Goal: Task Accomplishment & Management: Manage account settings

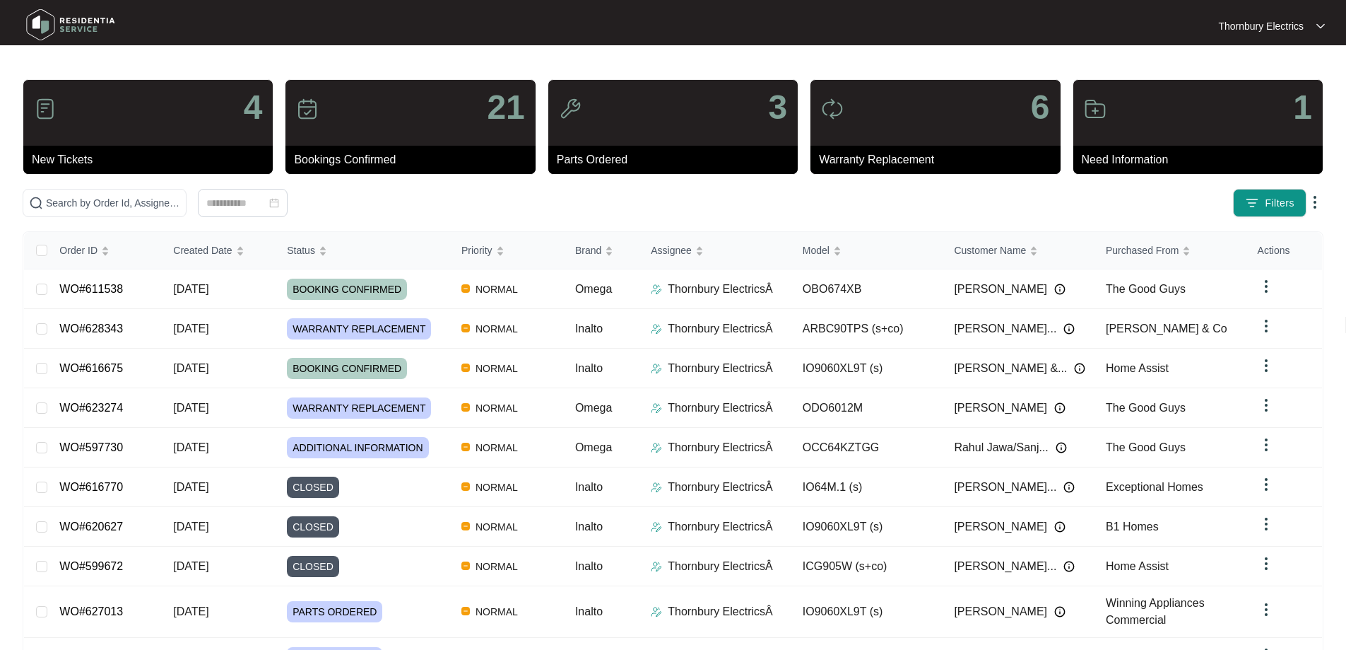
click at [324, 220] on div "4 New Tickets 21 Bookings Confirmed 3 Parts Ordered 6 Warranty Replacement 1 Ne…" at bounding box center [673, 401] width 1301 height 644
click at [180, 201] on input "text" at bounding box center [113, 203] width 134 height 16
paste input "634200"
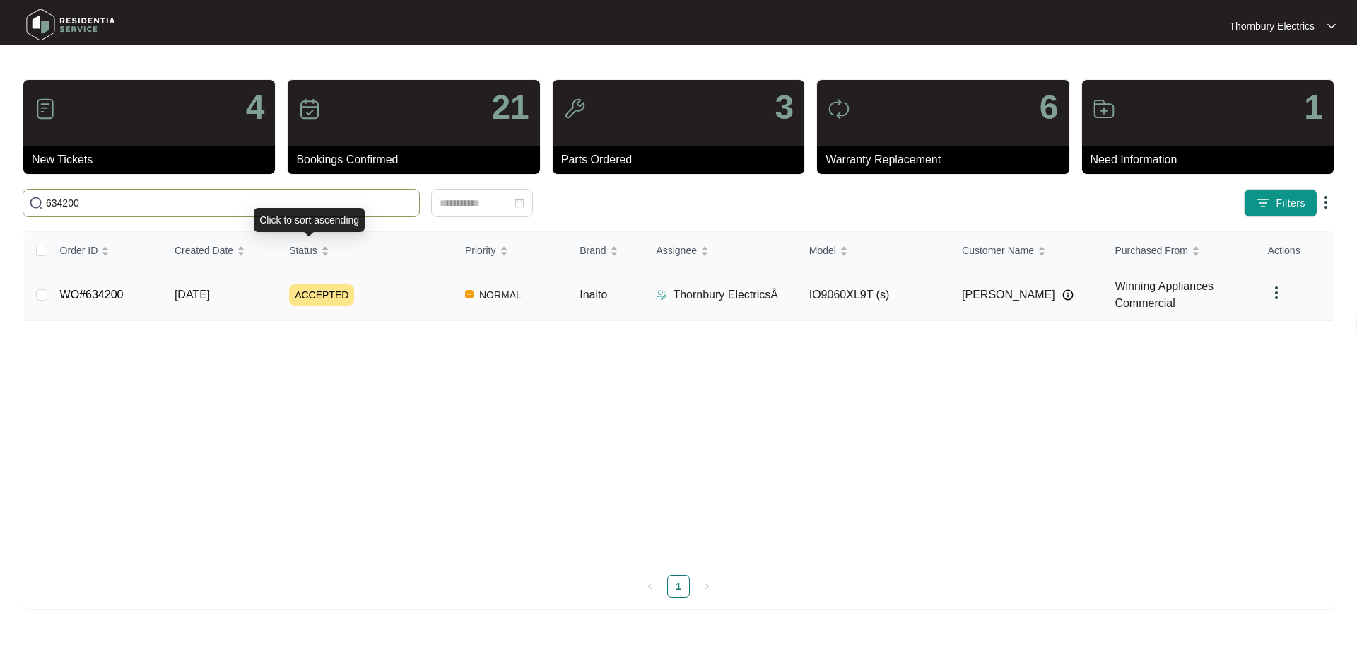
type input "634200"
click at [320, 292] on span "ACCEPTED" at bounding box center [321, 294] width 65 height 21
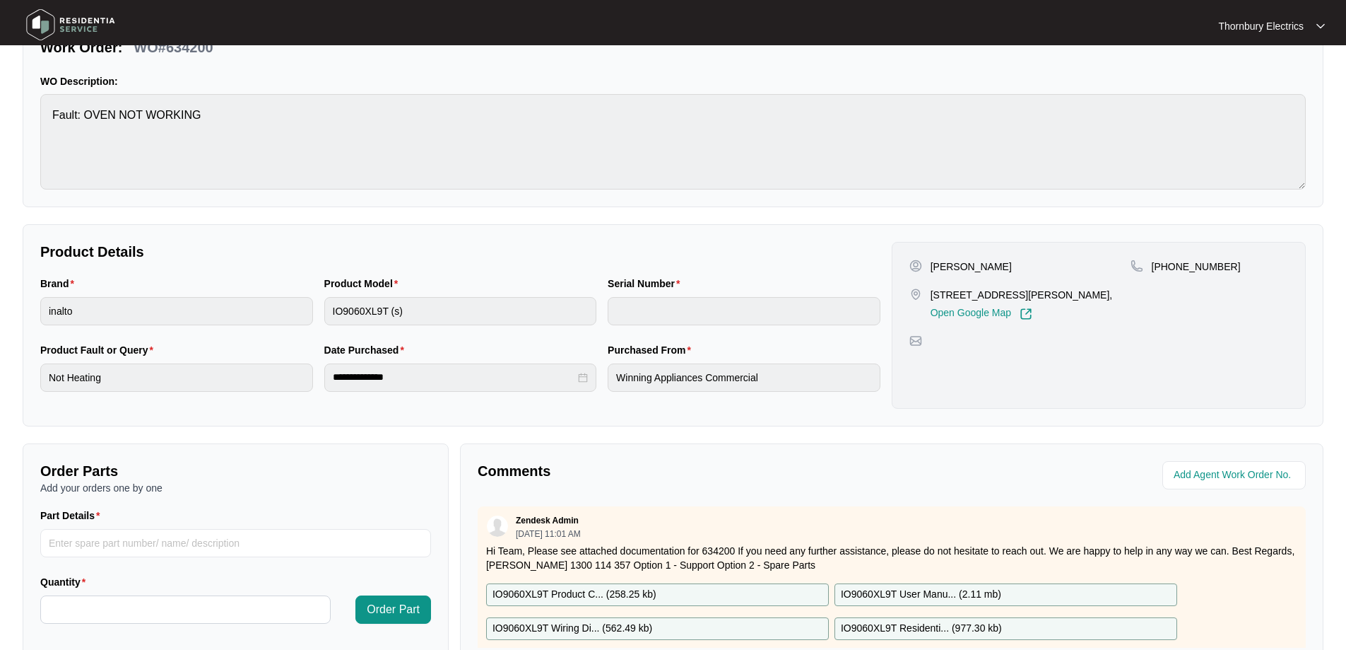
scroll to position [288, 0]
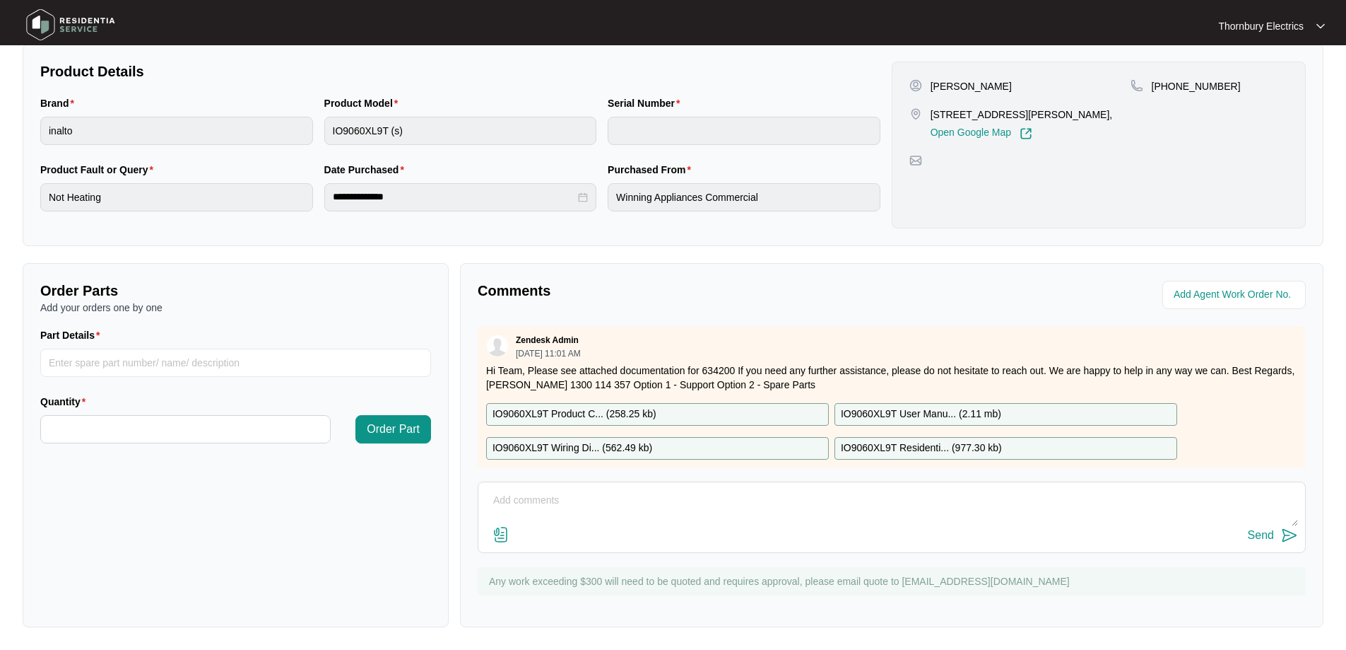
click at [645, 511] on textarea at bounding box center [892, 507] width 813 height 37
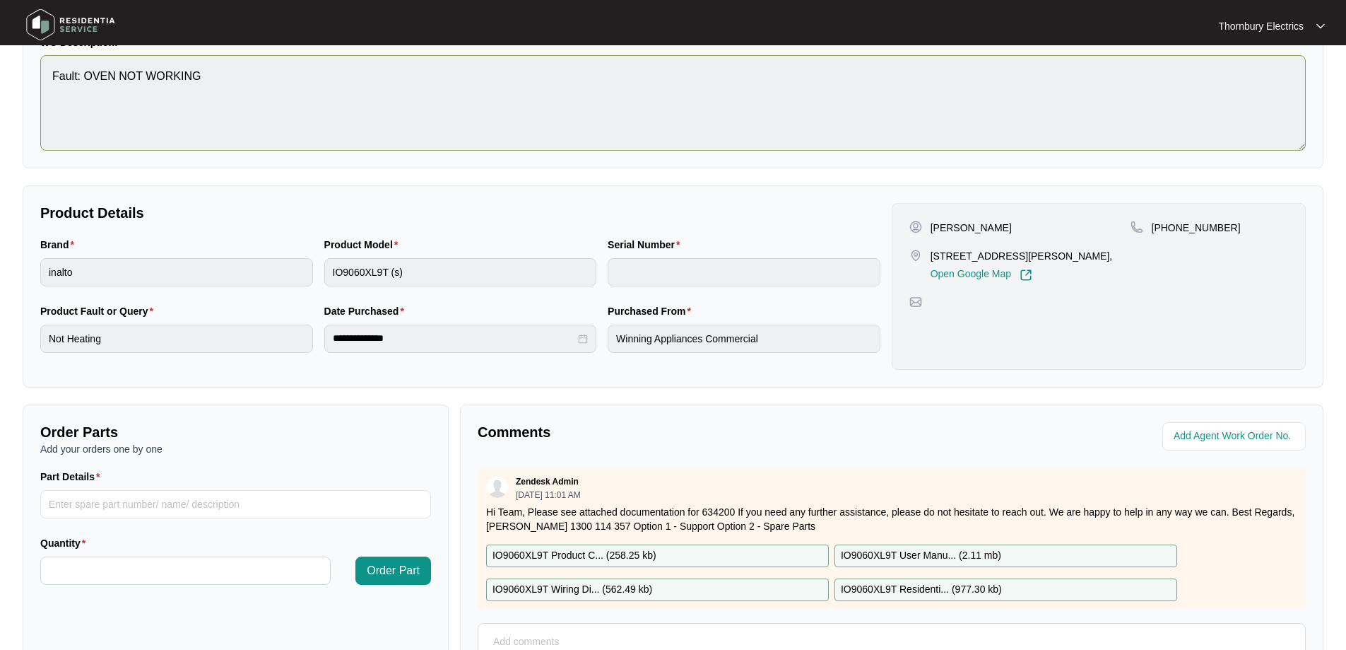
scroll to position [0, 0]
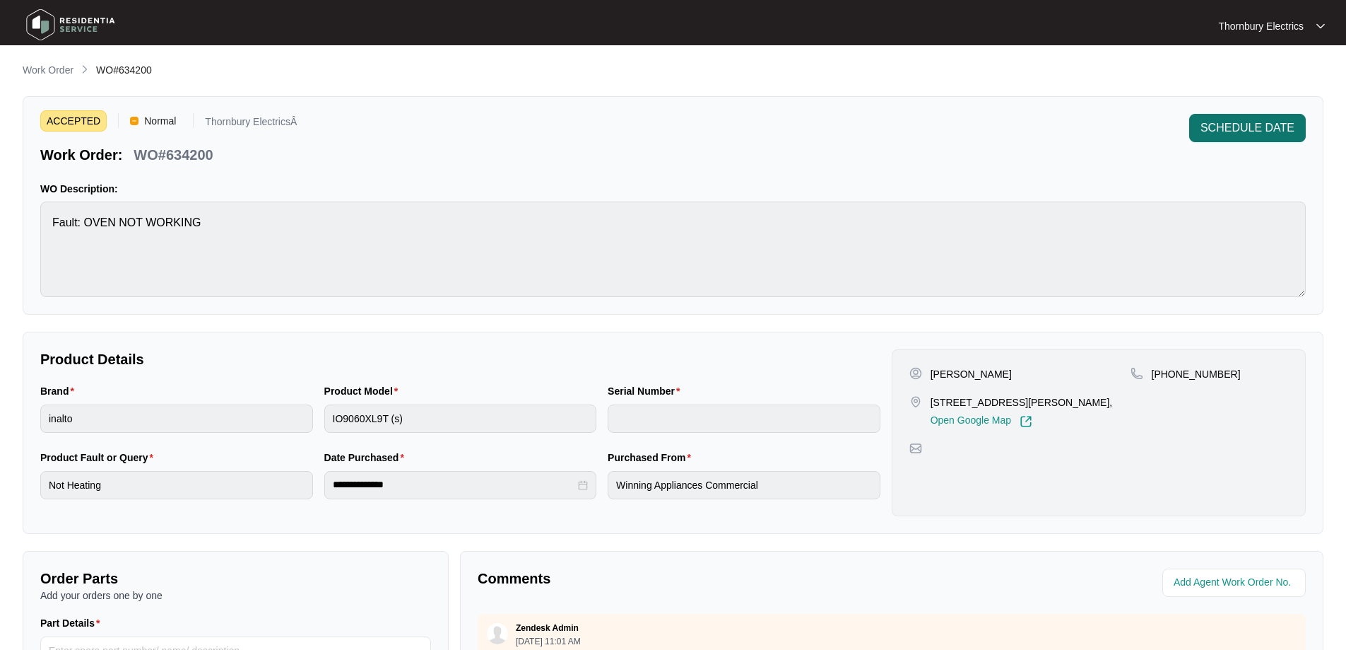
click at [1218, 134] on span "SCHEDULE DATE" at bounding box center [1248, 127] width 94 height 17
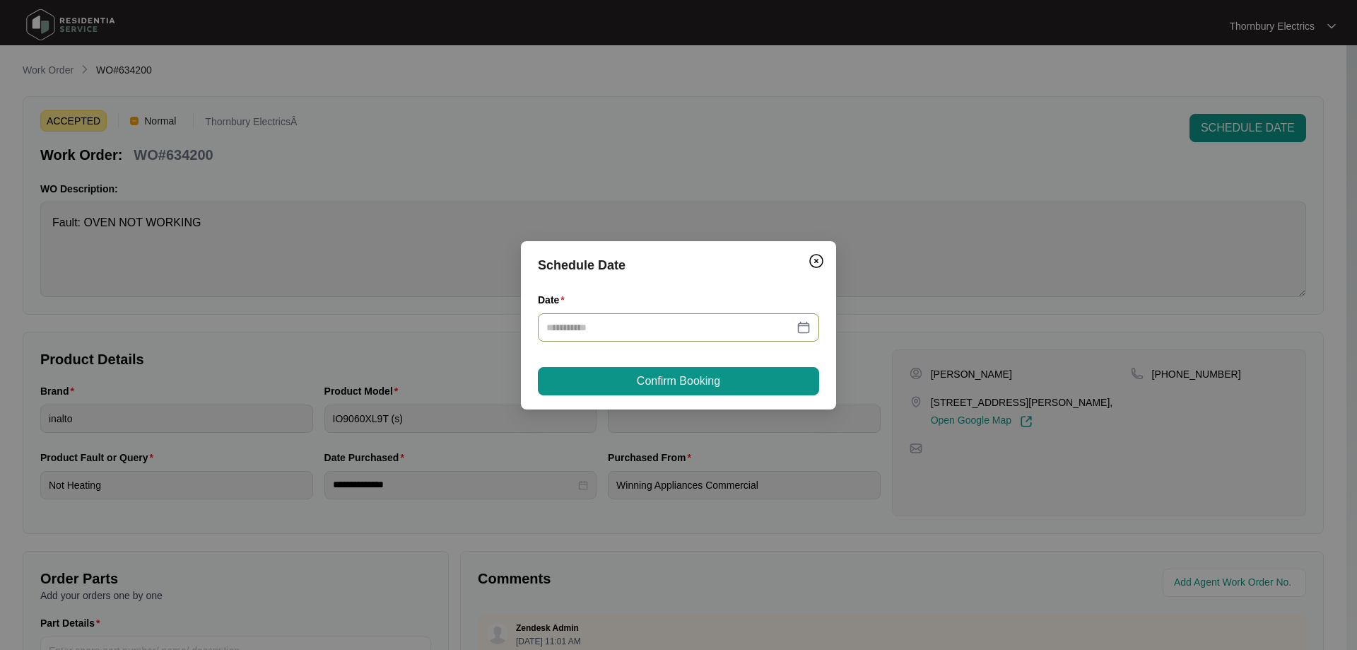
click at [806, 324] on div at bounding box center [678, 327] width 264 height 16
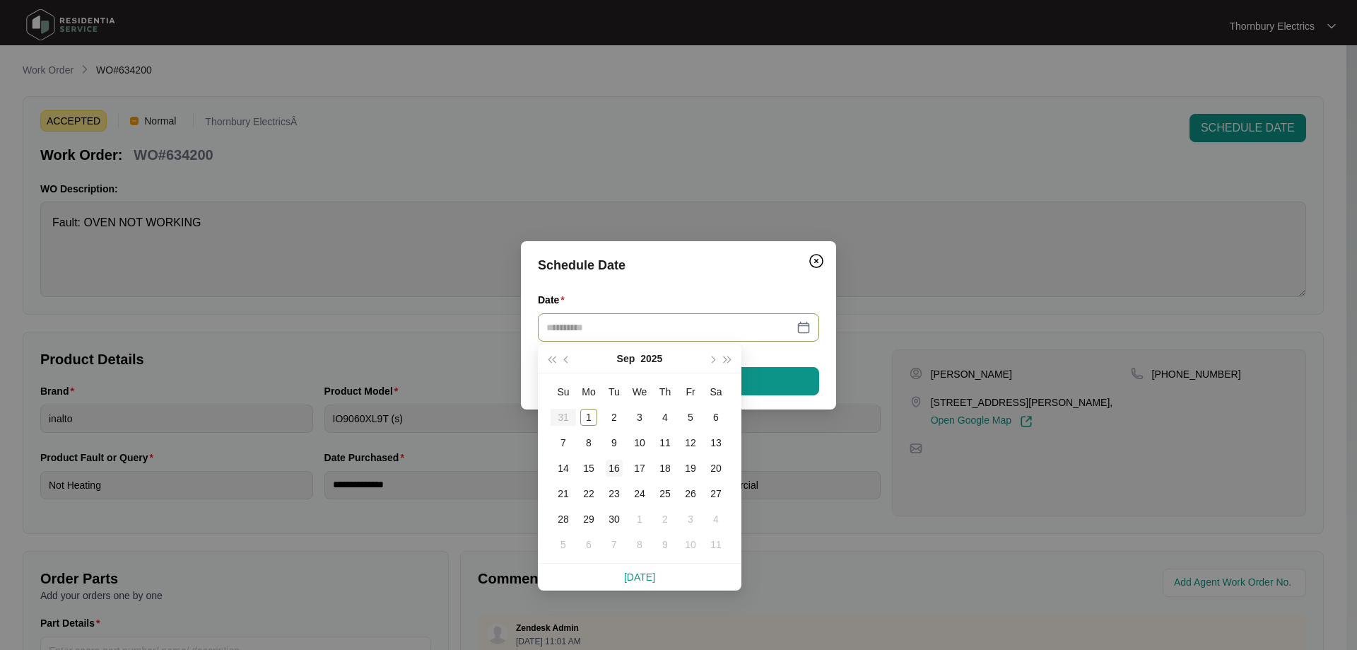
click at [614, 469] on div "16" at bounding box center [614, 467] width 17 height 17
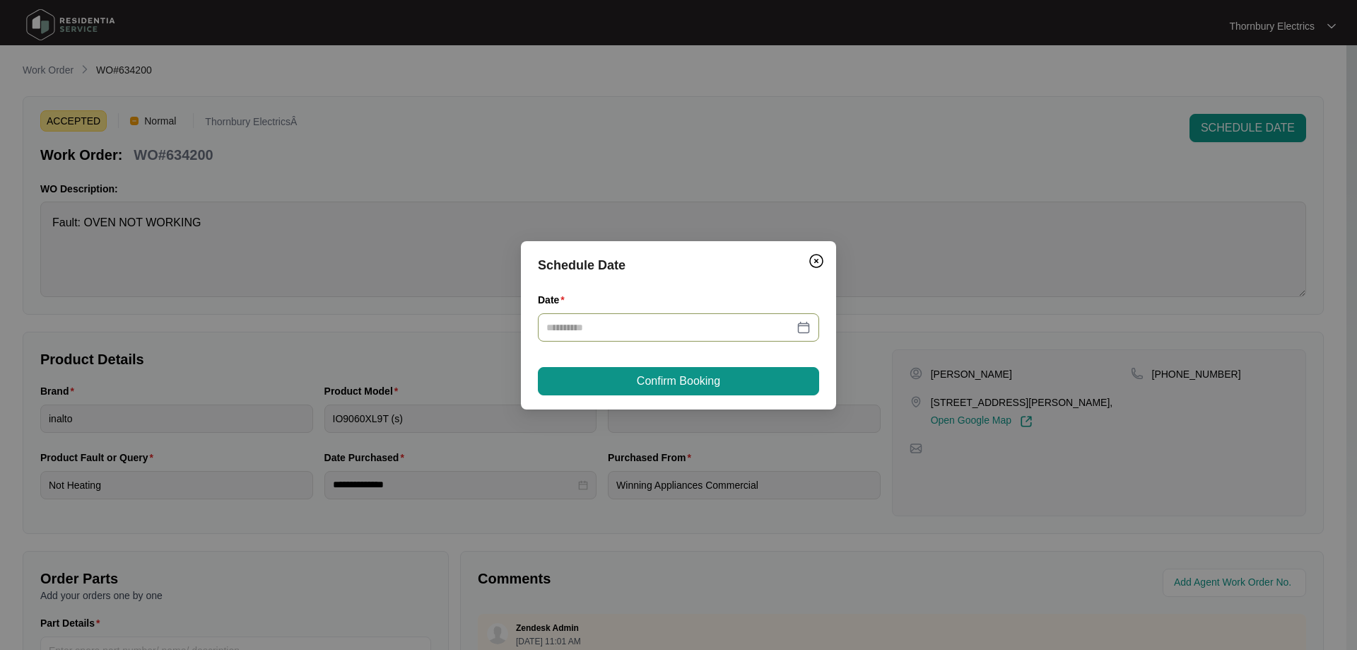
type input "**********"
click at [704, 385] on span "Confirm Booking" at bounding box center [678, 380] width 83 height 17
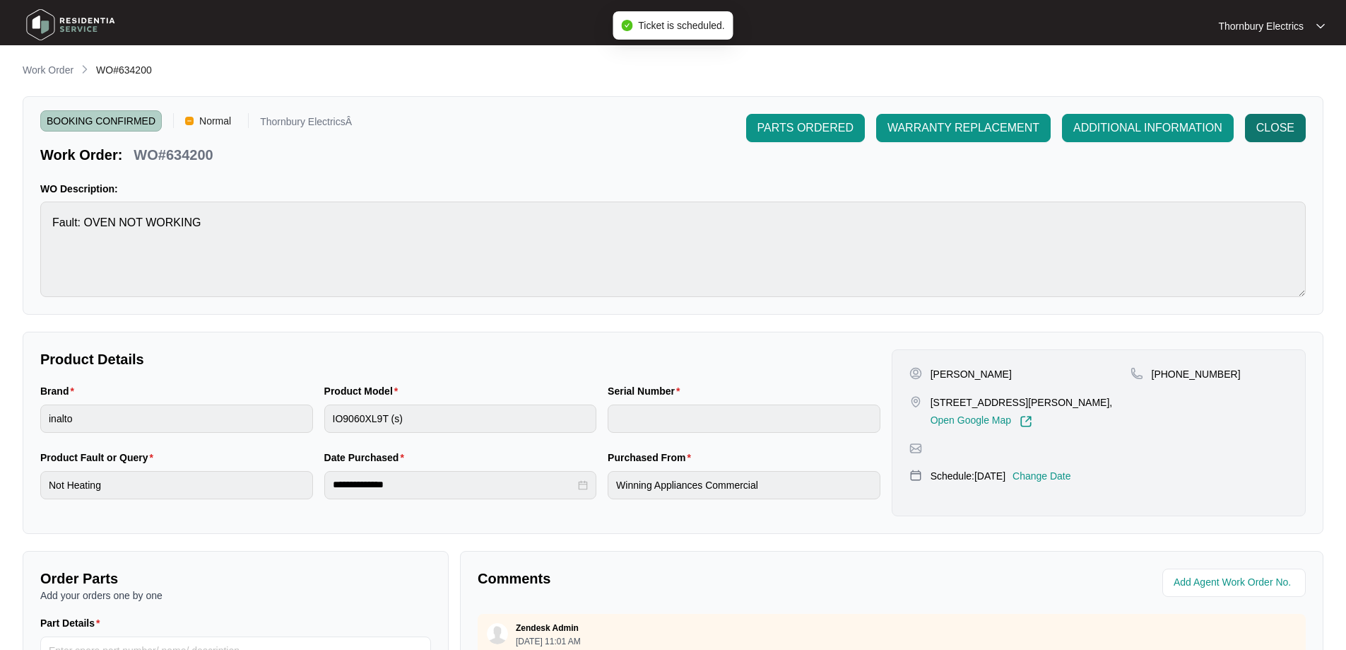
click at [1277, 126] on span "CLOSE" at bounding box center [1276, 127] width 38 height 17
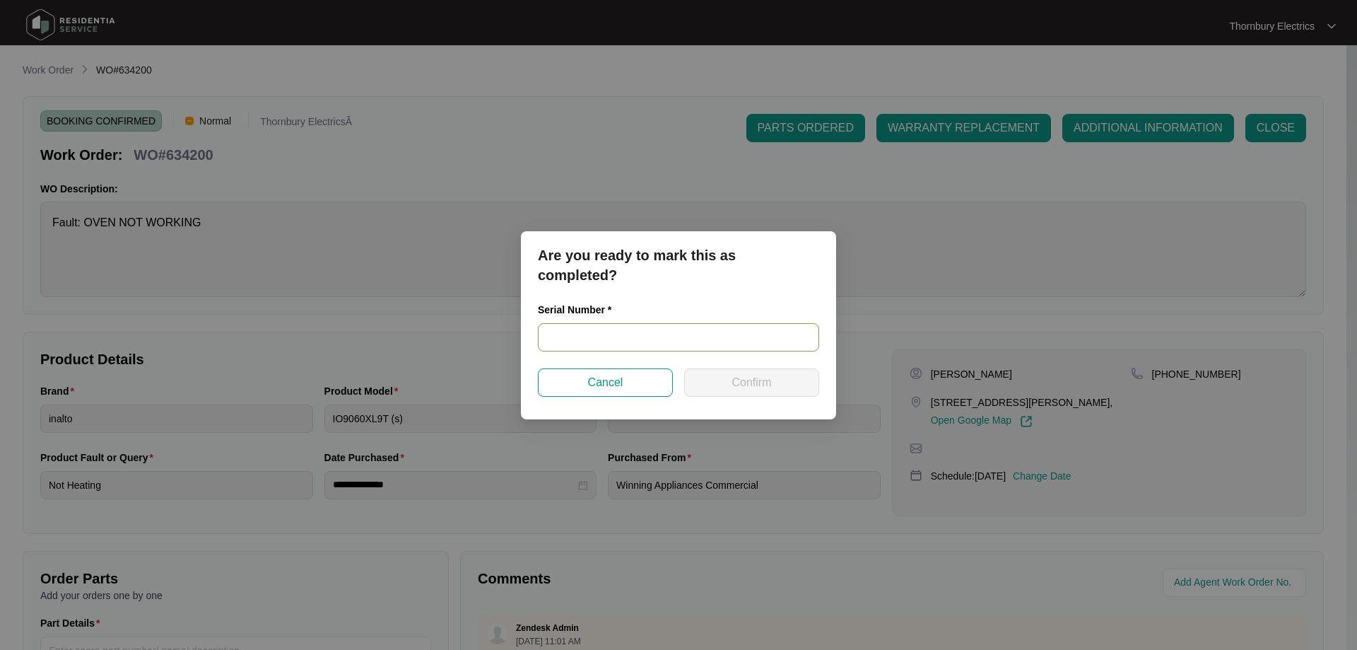
click at [754, 327] on input "text" at bounding box center [678, 337] width 281 height 28
type input "na"
click at [727, 384] on button "Confirm" at bounding box center [751, 382] width 135 height 28
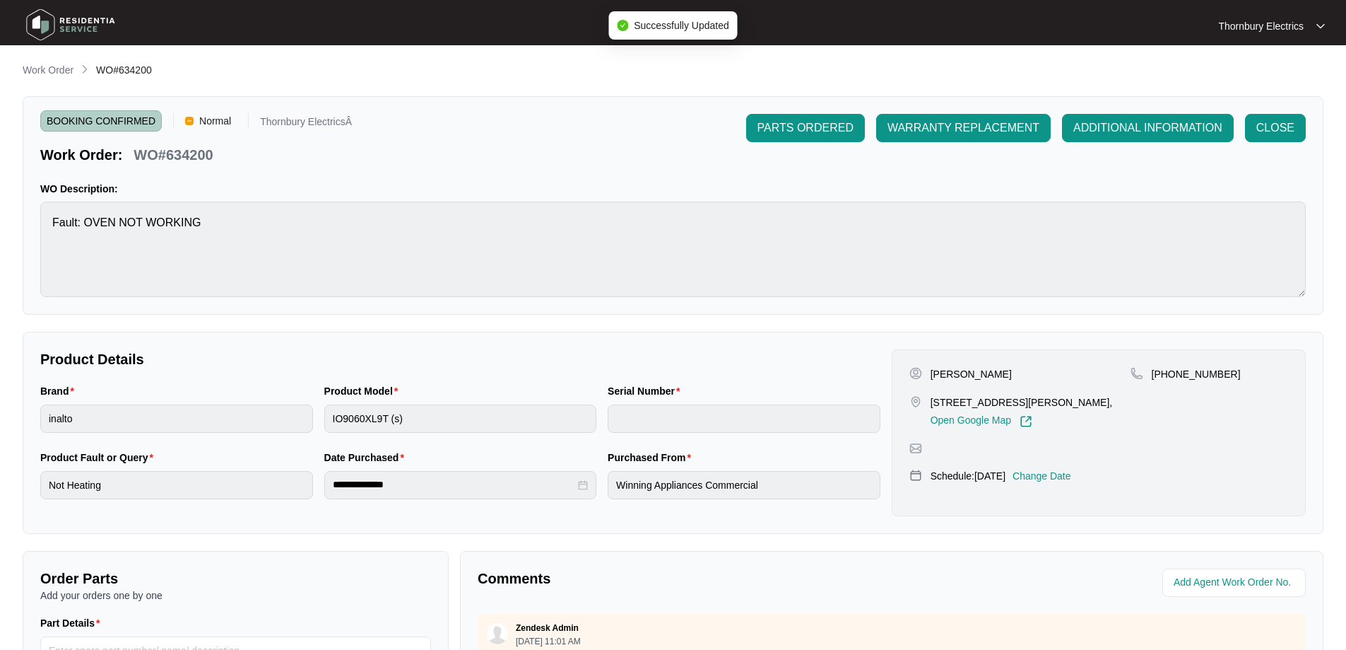
type input "na"
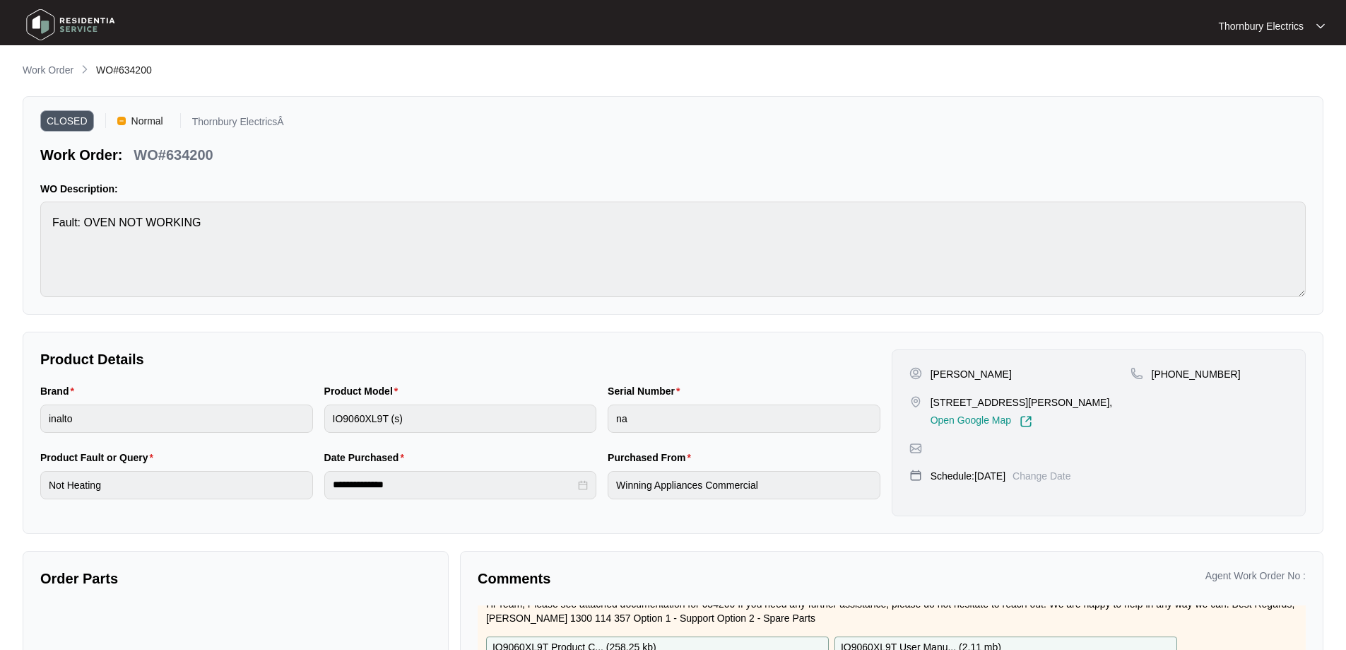
click at [196, 157] on p "WO#634200" at bounding box center [173, 155] width 79 height 20
click at [195, 157] on p "WO#634200" at bounding box center [173, 155] width 79 height 20
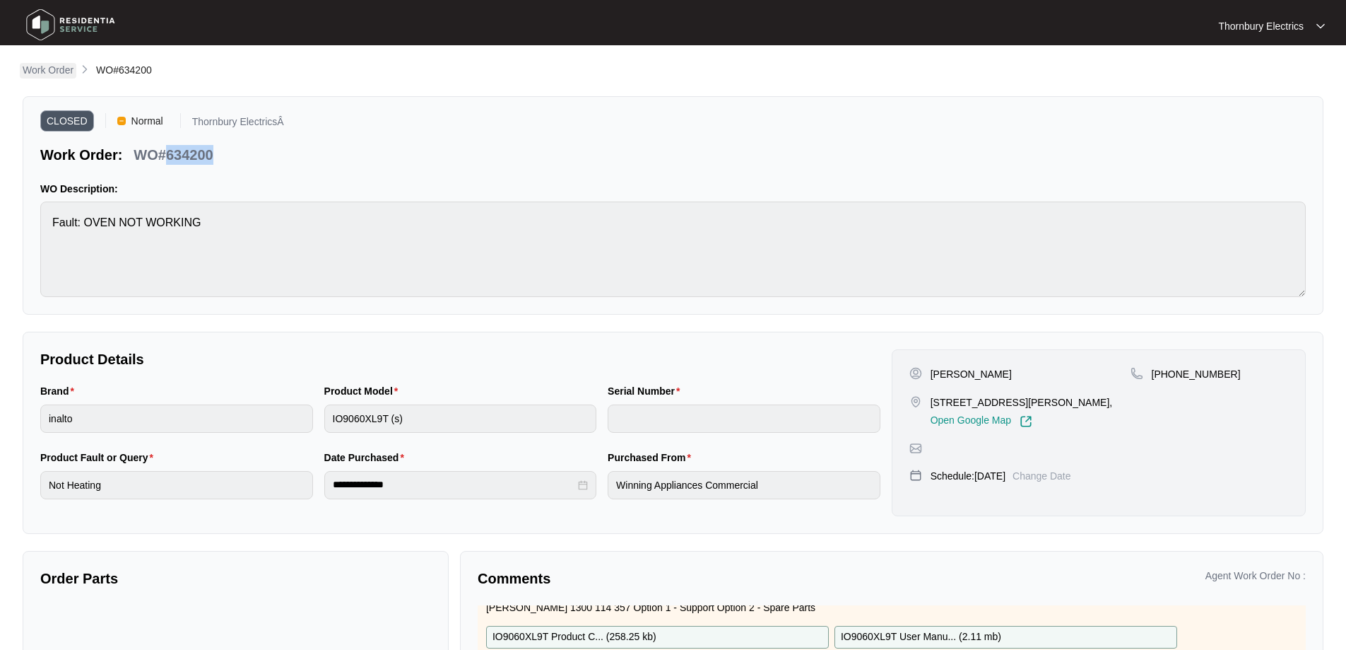
click at [52, 66] on p "Work Order" at bounding box center [48, 70] width 51 height 14
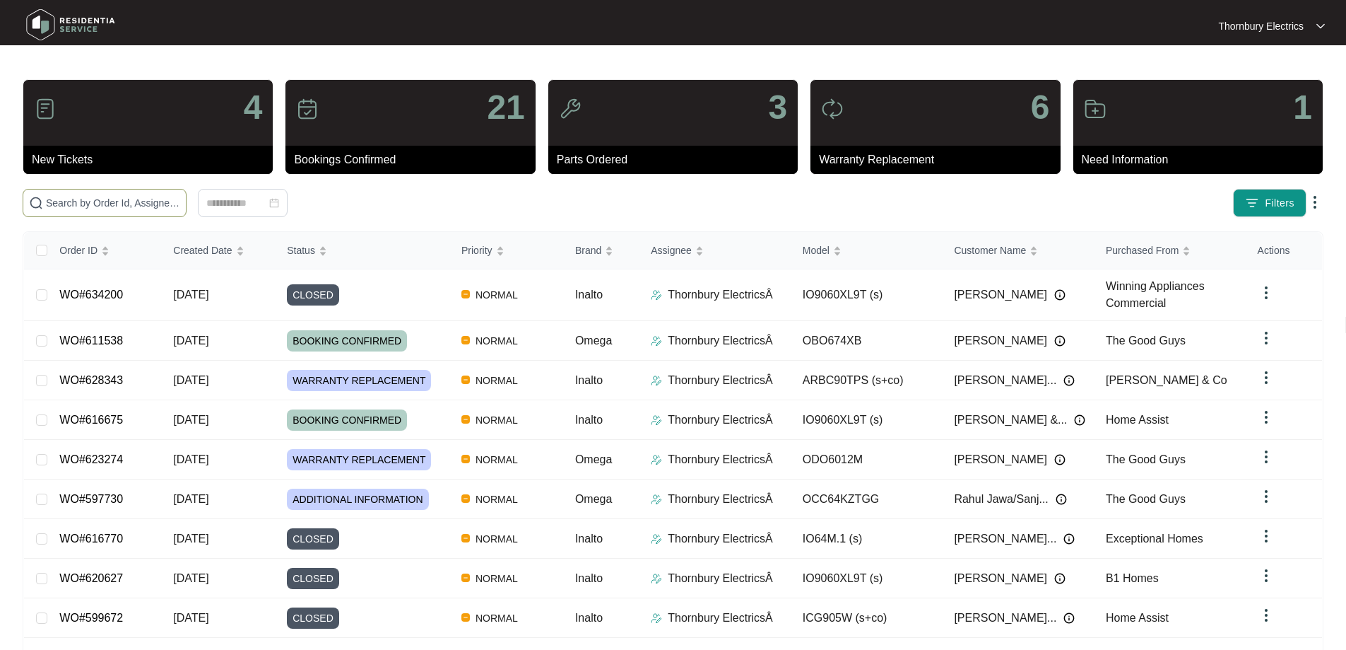
click at [139, 205] on input "text" at bounding box center [113, 203] width 134 height 16
paste input "623274"
type input "623274"
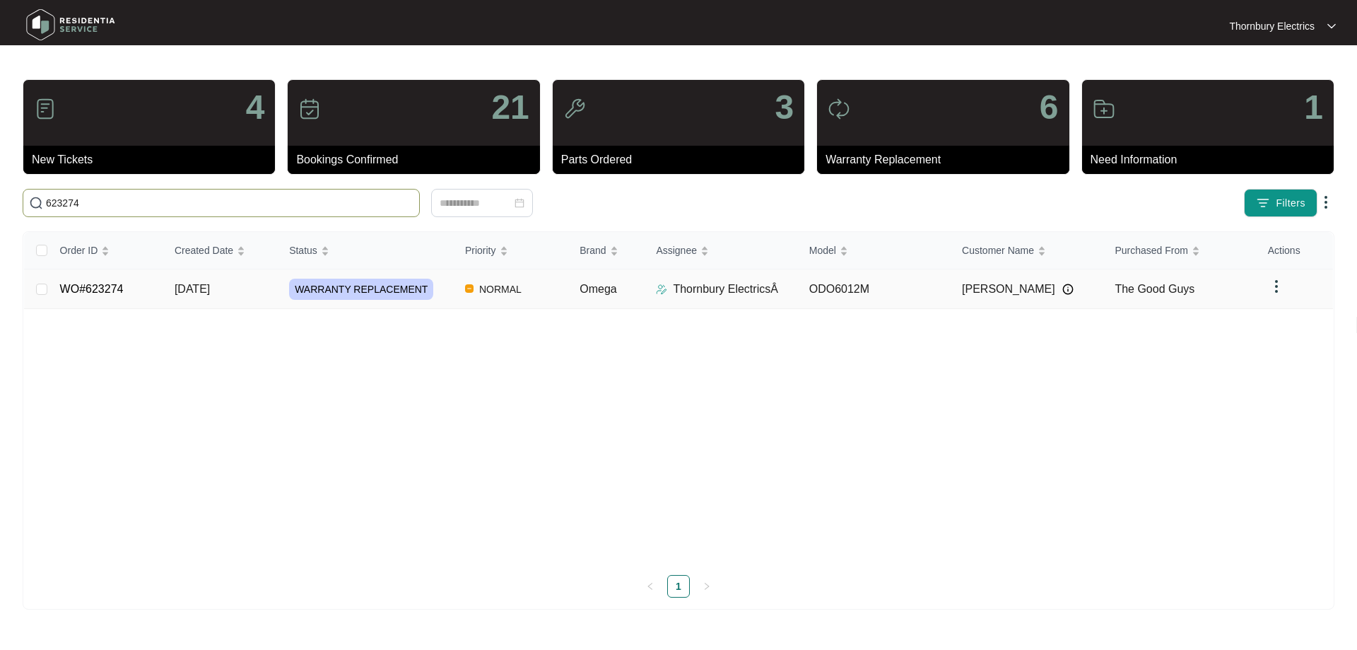
click at [369, 287] on span "WARRANTY REPLACEMENT" at bounding box center [361, 288] width 144 height 21
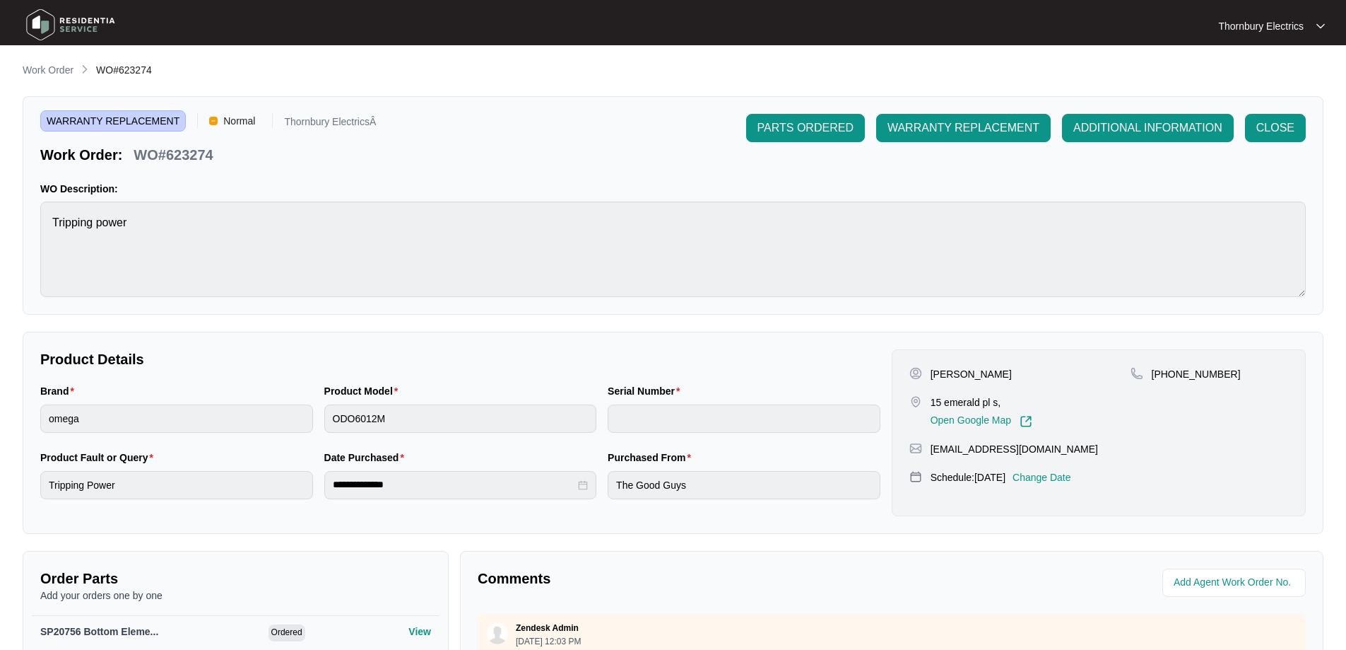
click at [1071, 476] on p "Change Date" at bounding box center [1042, 477] width 59 height 14
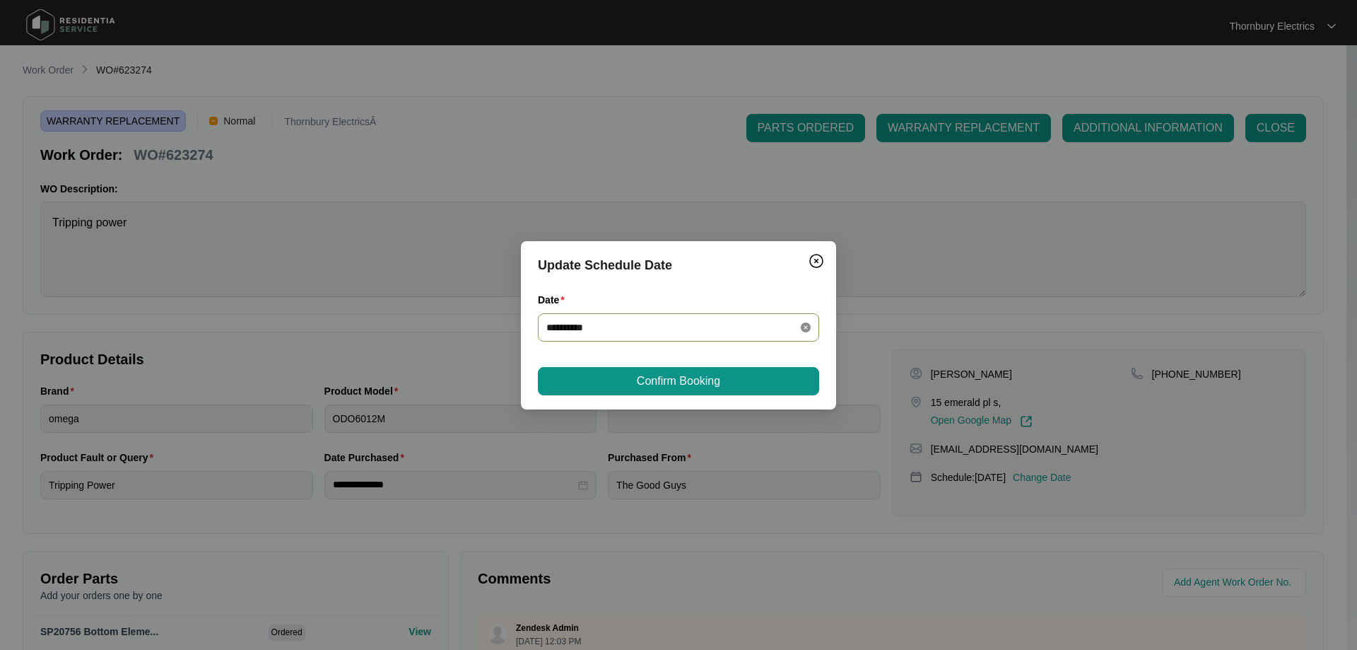
click at [804, 327] on icon "close-circle" at bounding box center [806, 327] width 10 height 10
click at [703, 324] on input "Date" at bounding box center [669, 327] width 247 height 16
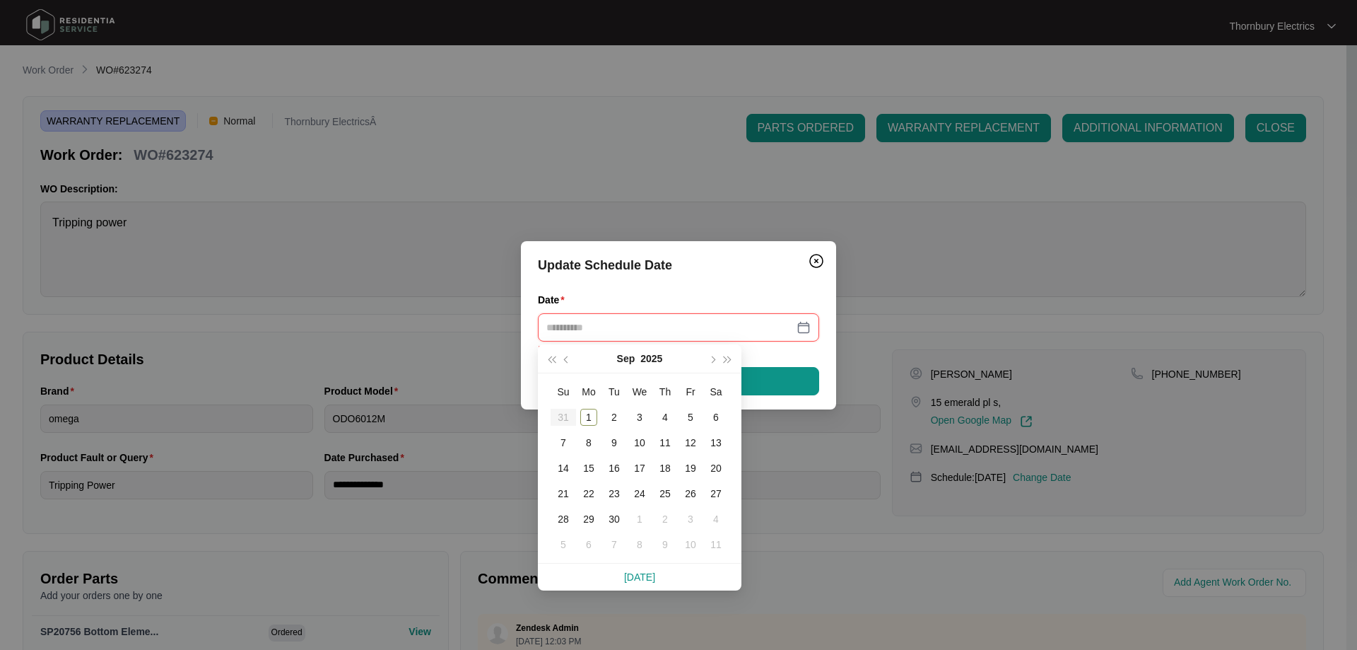
type input "**********"
click at [646, 472] on div "17" at bounding box center [639, 467] width 17 height 17
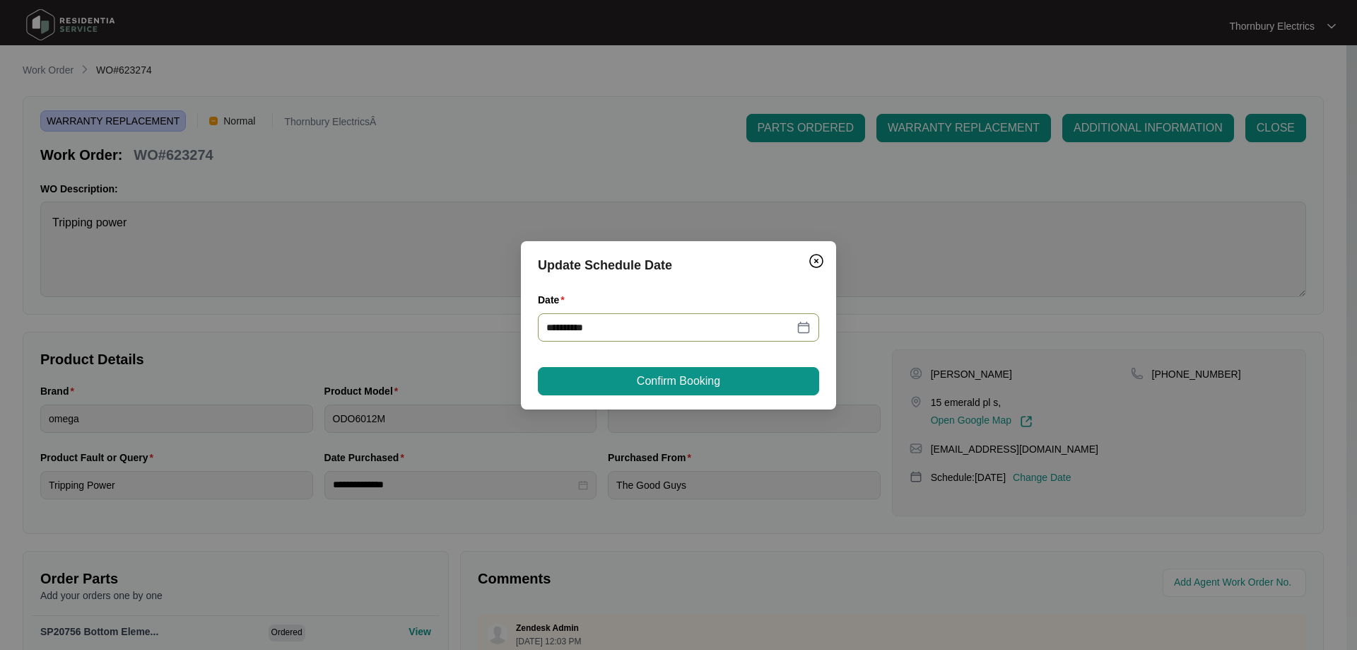
type input "**********"
click at [745, 380] on button "Confirm Booking" at bounding box center [678, 381] width 281 height 28
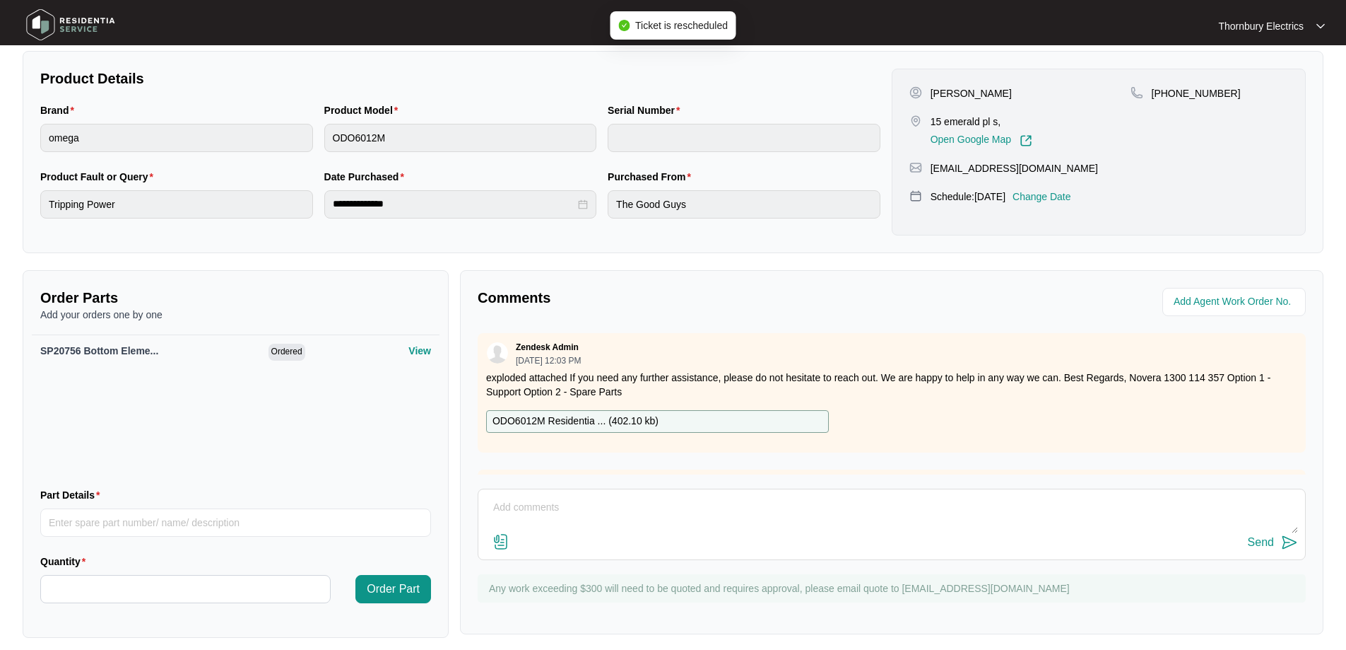
scroll to position [291, 0]
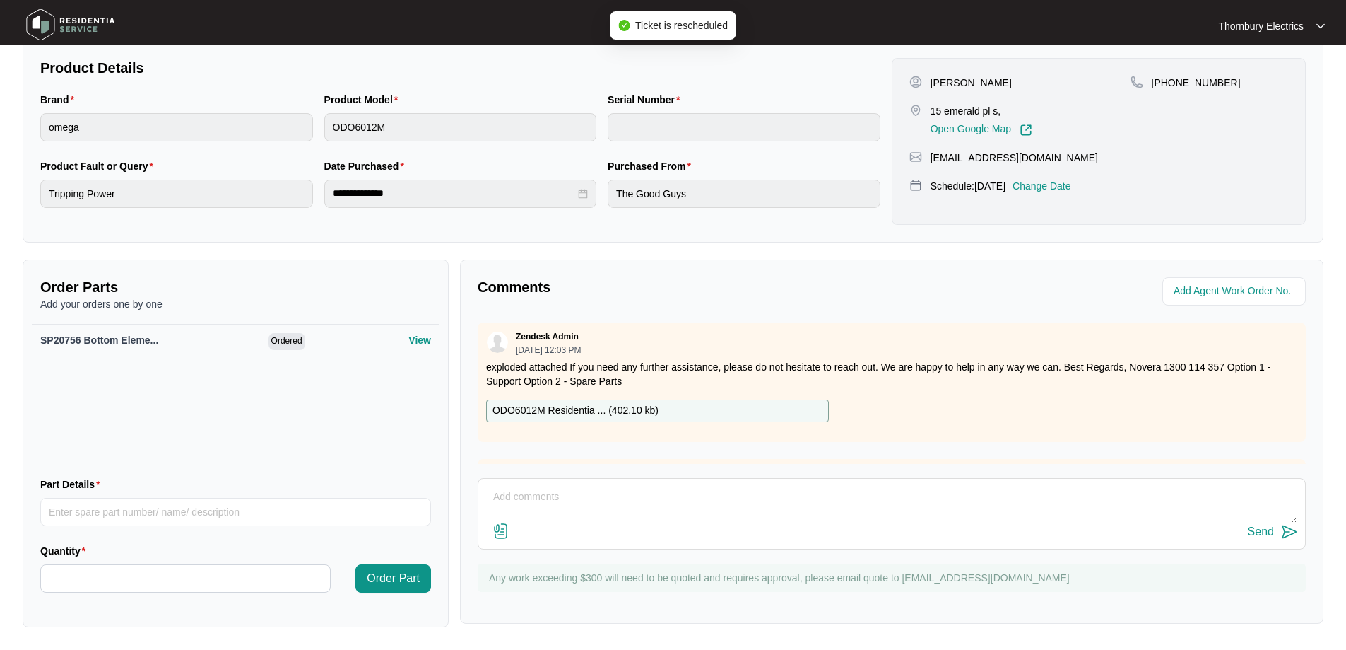
click at [758, 486] on textarea at bounding box center [892, 504] width 813 height 37
drag, startPoint x: 1249, startPoint y: 522, endPoint x: 1259, endPoint y: 527, distance: 11.1
click at [1250, 523] on div "Job is scheduled for [DATE] Send" at bounding box center [892, 513] width 828 height 71
type textarea "Job is scheduled for [DATE]"
click at [1259, 527] on div "Send" at bounding box center [1261, 531] width 26 height 13
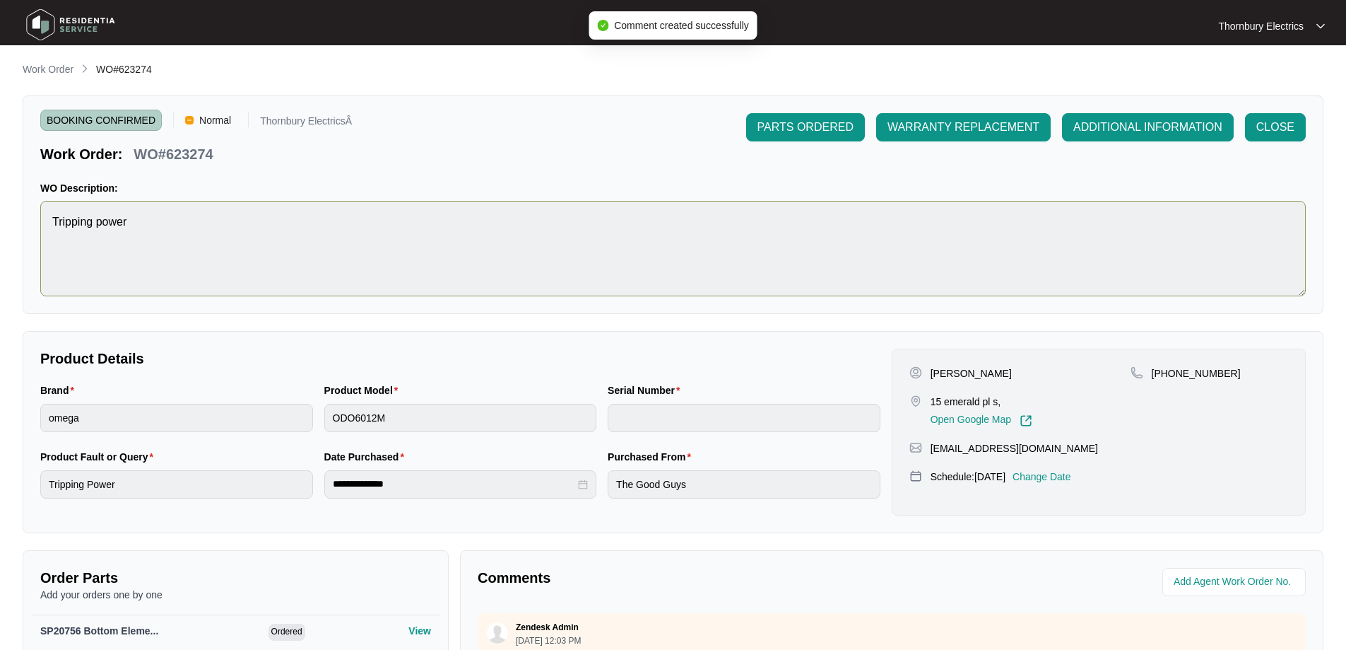
scroll to position [0, 0]
click at [56, 74] on p "Work Order" at bounding box center [48, 70] width 51 height 14
